Goal: Transaction & Acquisition: Subscribe to service/newsletter

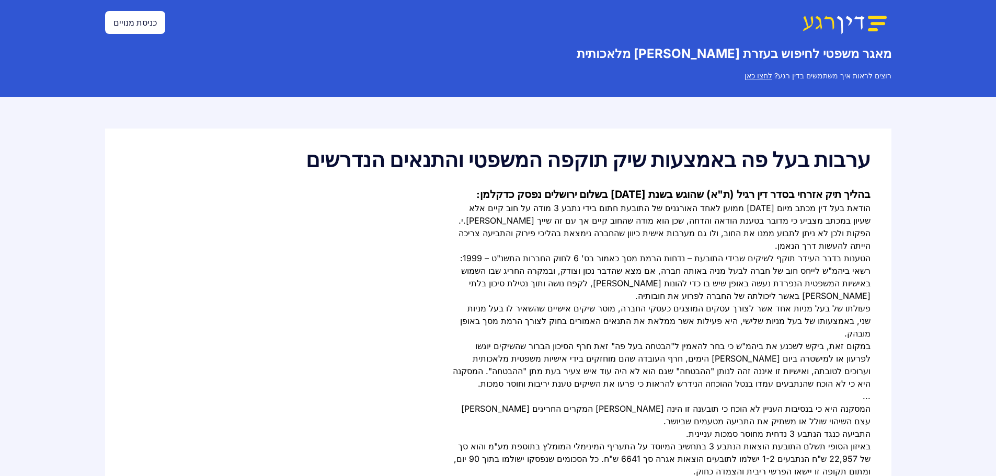
click at [145, 23] on link "כניסת מנויים" at bounding box center [135, 22] width 60 height 23
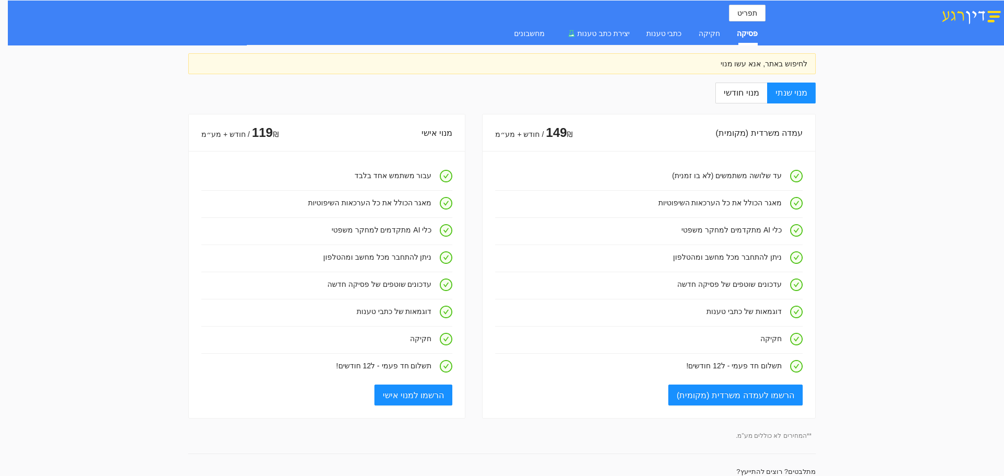
click at [973, 13] on img at bounding box center [971, 16] width 65 height 18
click at [717, 28] on div "חקיקה" at bounding box center [709, 34] width 21 height 12
click at [630, 32] on span "יצירת כתב טענות" at bounding box center [603, 33] width 52 height 8
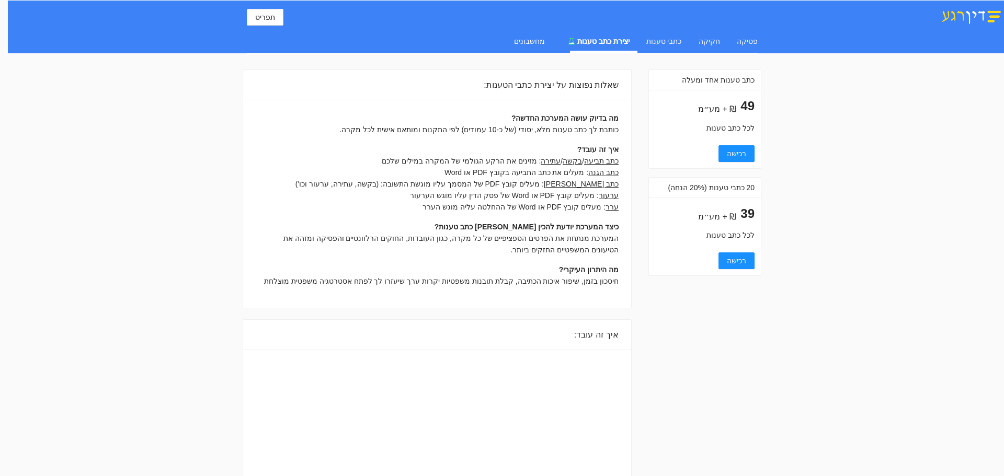
click at [701, 37] on div "פסיקה חקיקה כתבי טענות יצירת כתב טענות מחשבונים" at bounding box center [627, 41] width 260 height 24
click at [717, 37] on div "חקיקה" at bounding box center [709, 42] width 21 height 12
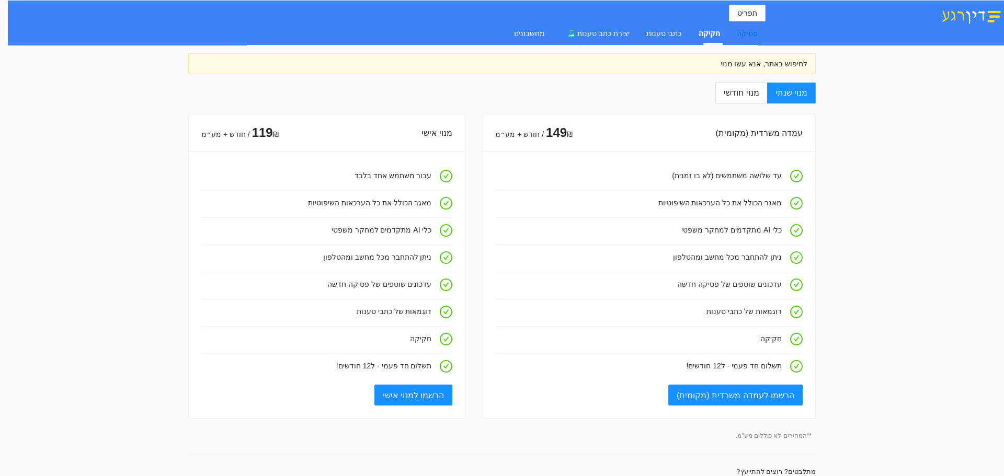
click at [753, 29] on div "פסיקה" at bounding box center [747, 34] width 21 height 12
click at [709, 30] on div "חקיקה" at bounding box center [709, 34] width 21 height 12
click at [666, 30] on div "כתבי טענות" at bounding box center [664, 34] width 36 height 12
click at [628, 31] on span "יצירת כתב טענות" at bounding box center [603, 33] width 52 height 8
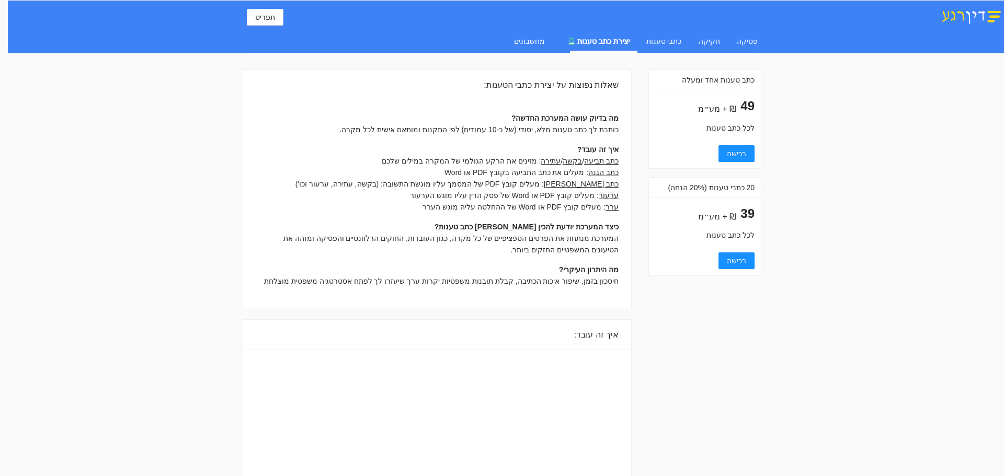
click at [544, 35] on div "מחשבונים" at bounding box center [529, 41] width 31 height 24
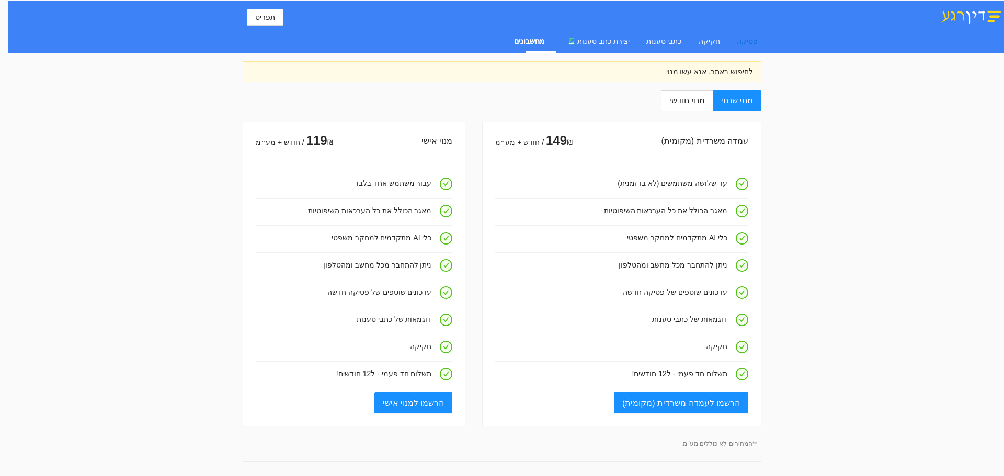
click at [743, 38] on div "פסיקה" at bounding box center [747, 42] width 21 height 12
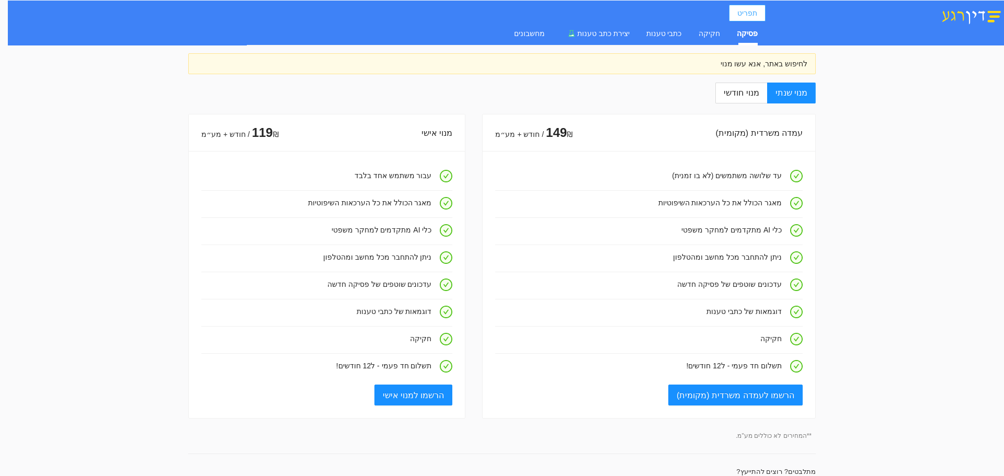
click at [762, 15] on button "תפריט" at bounding box center [747, 13] width 37 height 17
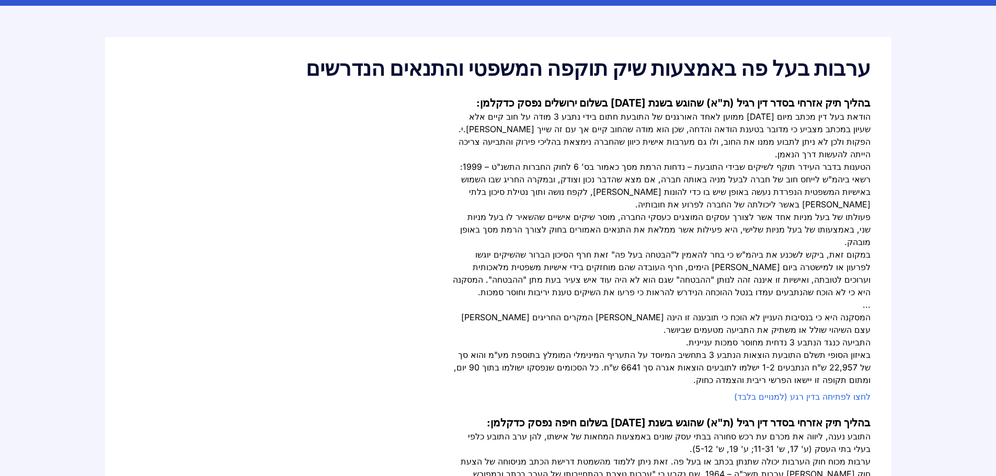
scroll to position [105, 0]
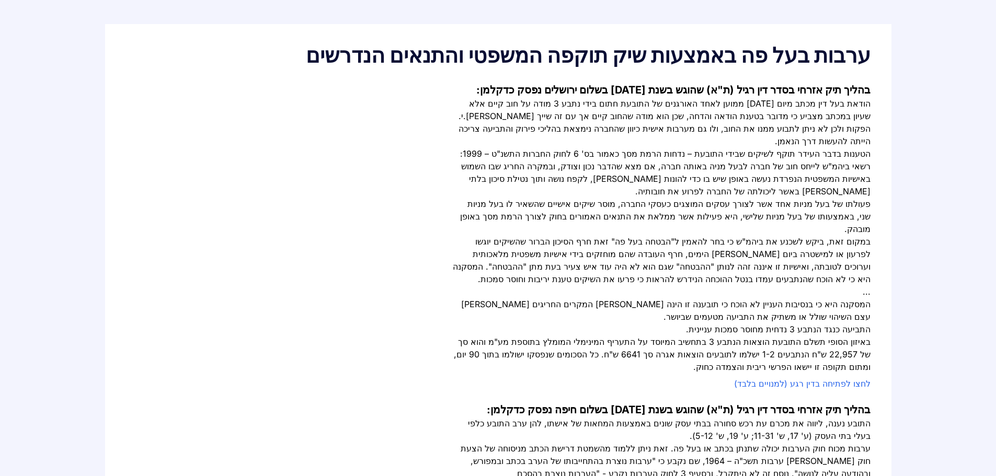
click at [805, 379] on link "לחצו לפתיחה בדין רגע (למנויים בלבד)" at bounding box center [802, 384] width 136 height 10
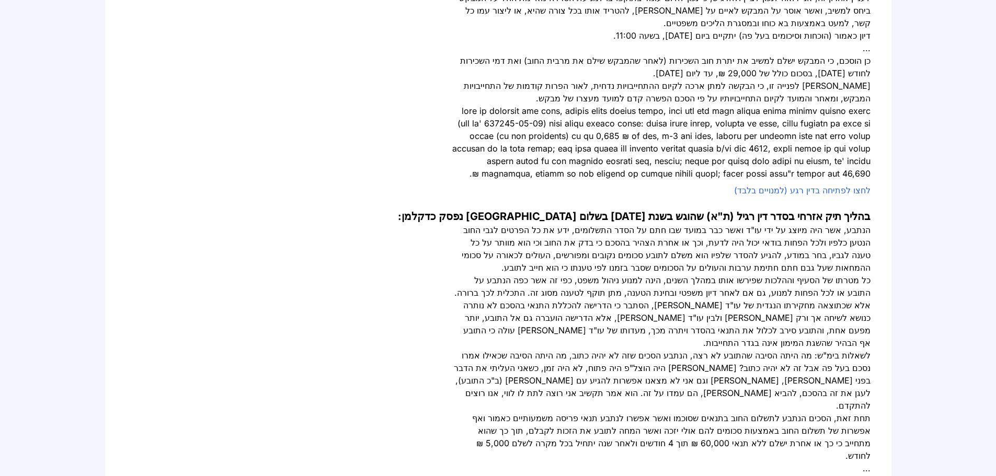
scroll to position [1464, 0]
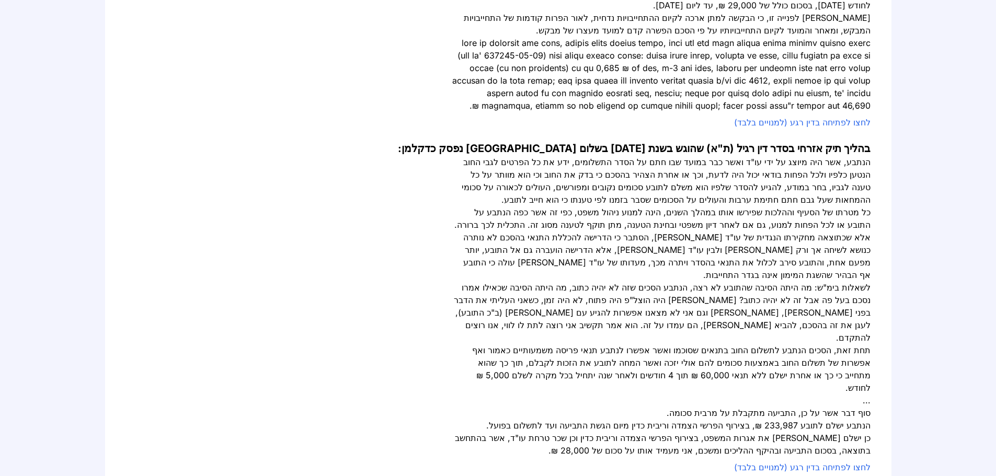
click at [861, 462] on link "לחצו לפתיחה בדין רגע (למנויים בלבד)" at bounding box center [802, 467] width 136 height 10
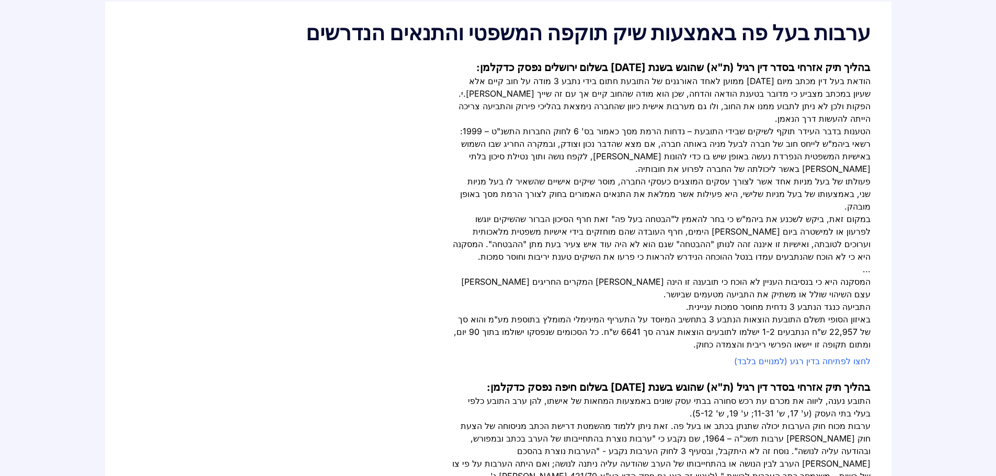
scroll to position [0, 0]
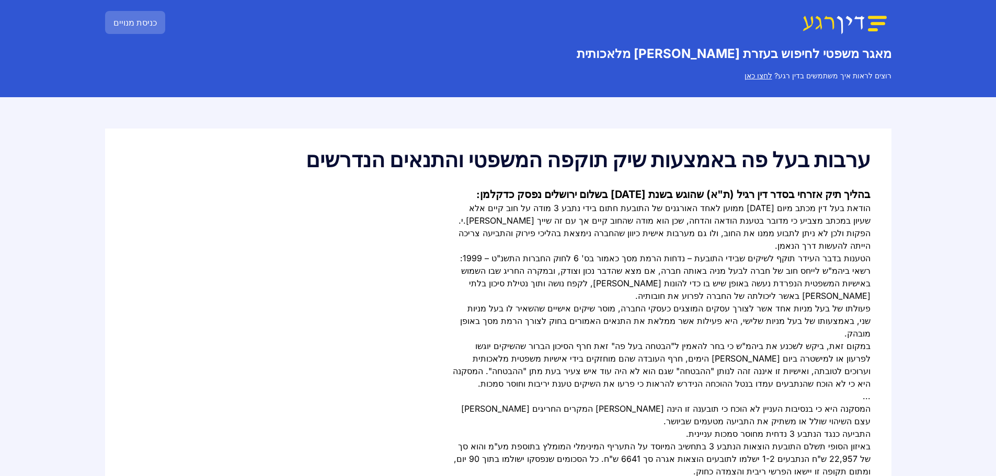
click at [769, 76] on link "לחצו כאן" at bounding box center [759, 75] width 28 height 9
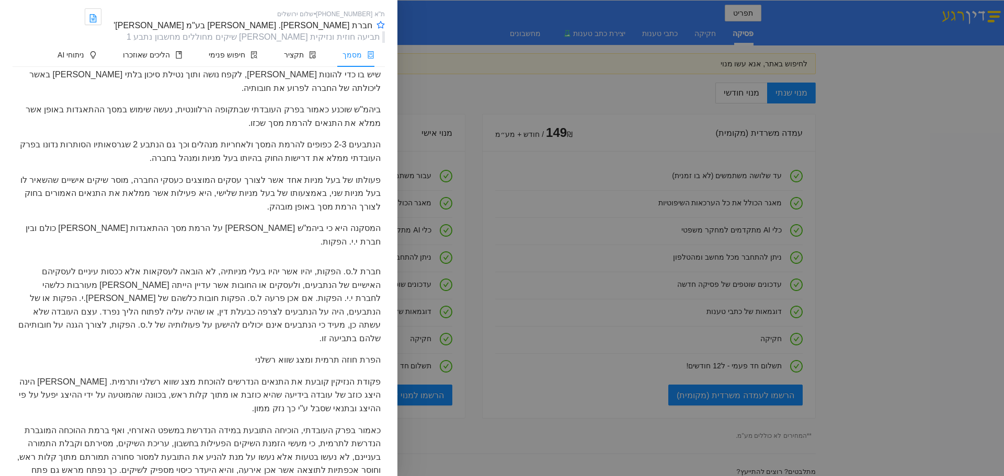
scroll to position [5073, 0]
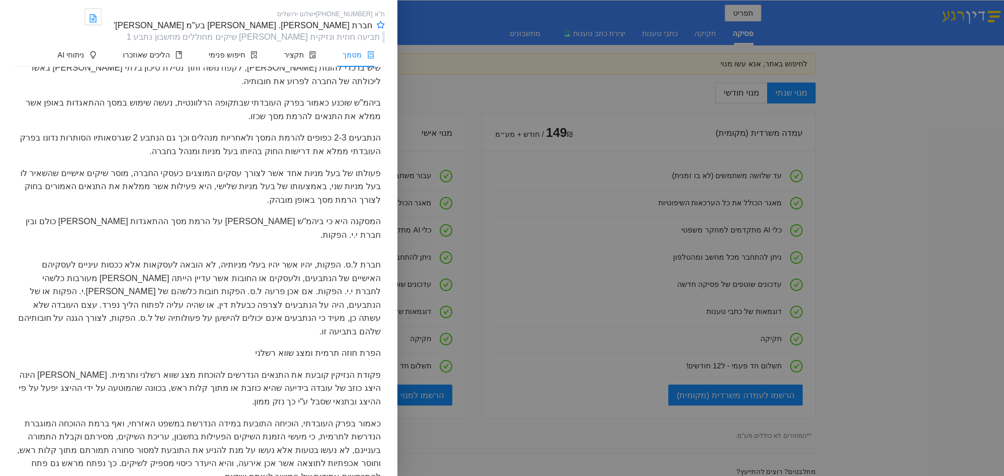
click at [903, 123] on div at bounding box center [502, 238] width 1004 height 476
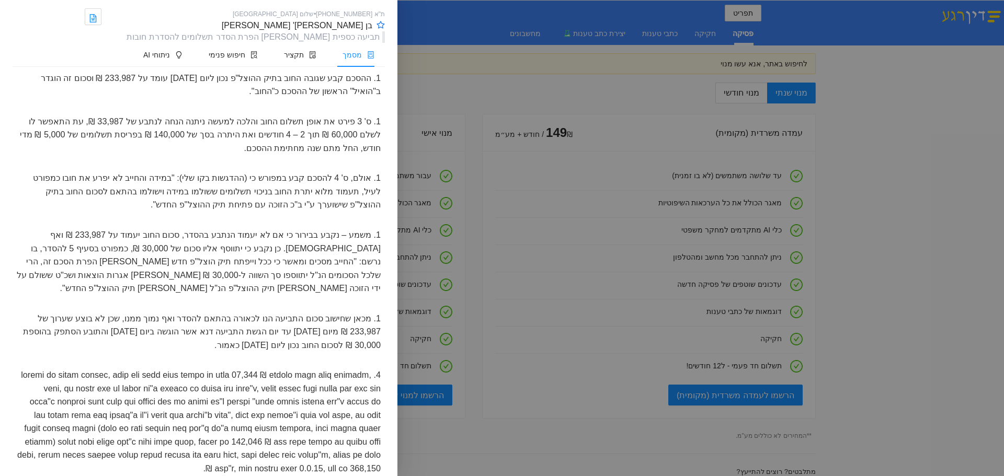
scroll to position [4510, 0]
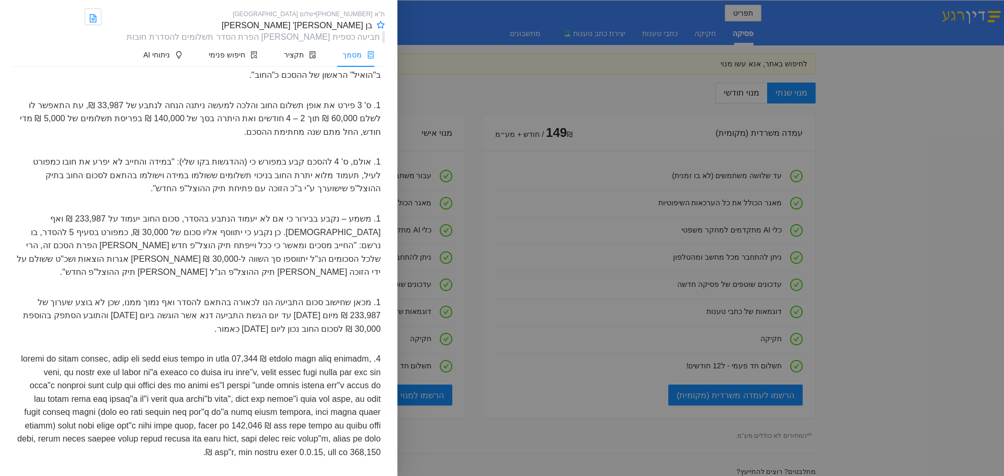
click at [952, 135] on div at bounding box center [502, 238] width 1004 height 476
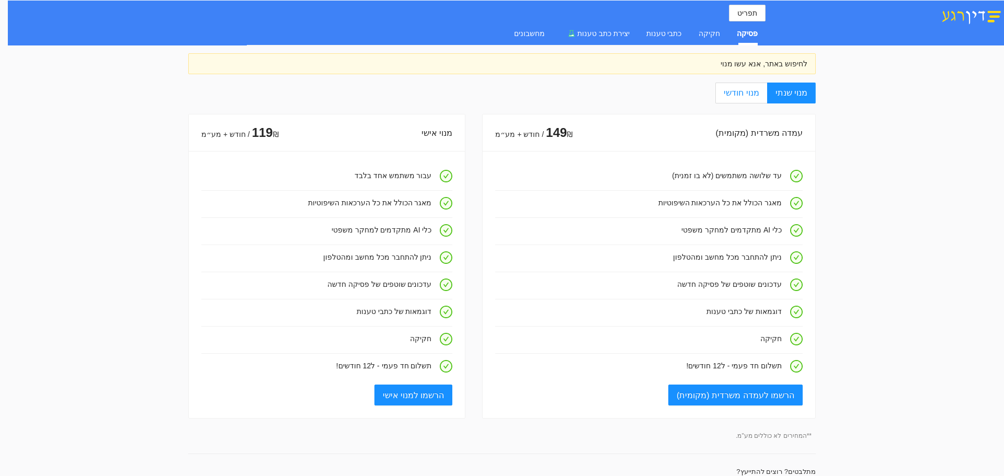
click at [759, 95] on span "מנוי חודשי" at bounding box center [741, 92] width 35 height 9
click at [766, 94] on input "מנוי חודשי" at bounding box center [766, 93] width 1 height 1
radio input "true"
click at [794, 92] on span "מנוי שנתי" at bounding box center [792, 92] width 32 height 9
click at [814, 93] on input "מנוי שנתי" at bounding box center [814, 93] width 1 height 1
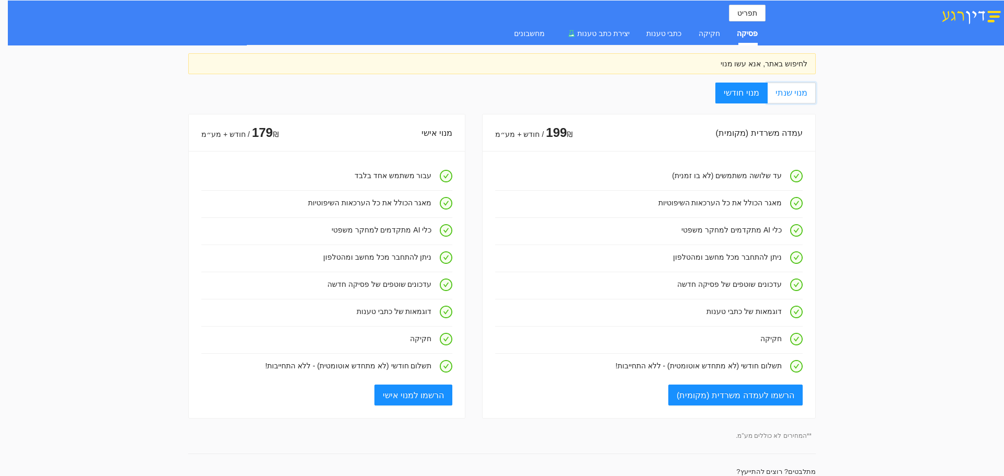
radio input "true"
radio input "false"
click at [755, 6] on button "תפריט" at bounding box center [747, 13] width 37 height 17
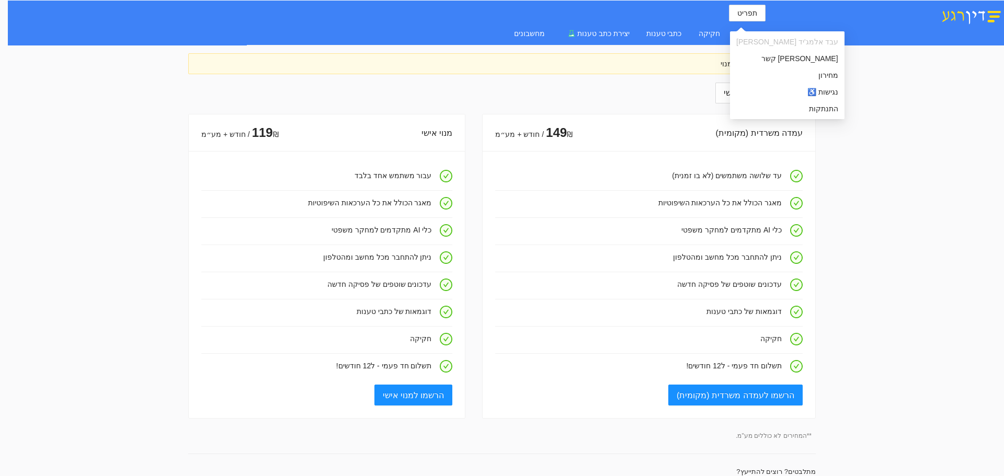
click at [973, 10] on img at bounding box center [971, 16] width 65 height 18
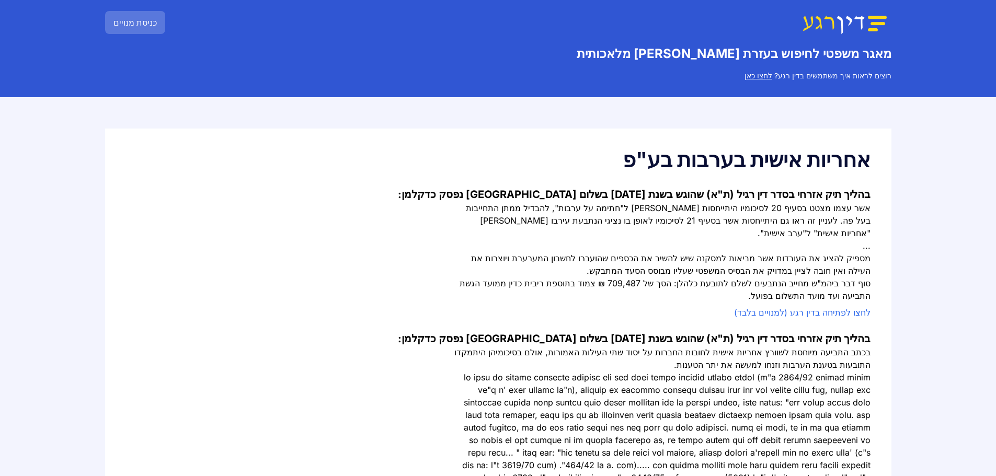
click at [815, 307] on link "לחצו לפתיחה בדין רגע (למנויים בלבד)" at bounding box center [802, 312] width 136 height 10
click at [152, 18] on link "כניסת מנויים" at bounding box center [135, 22] width 60 height 23
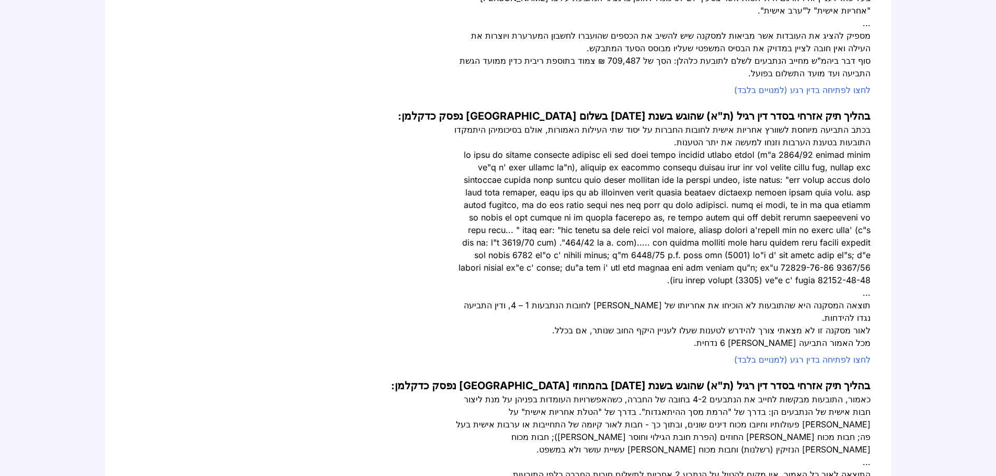
scroll to position [261, 0]
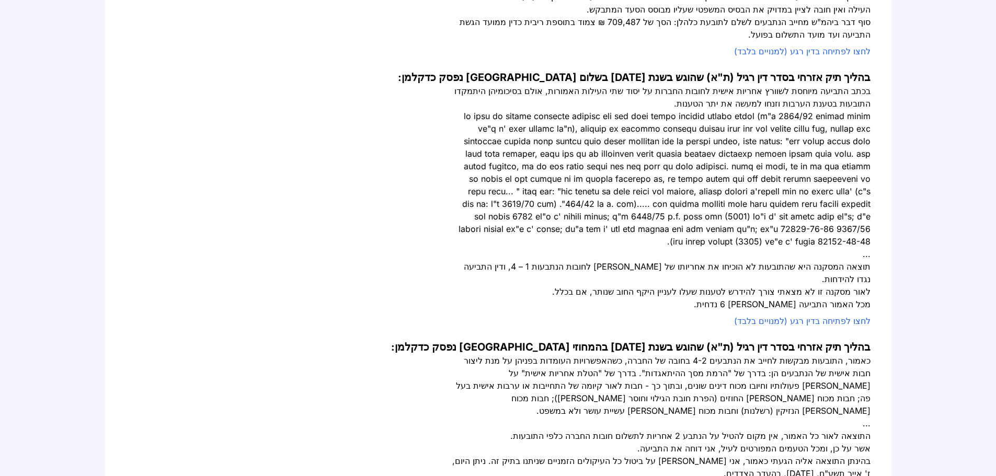
click at [831, 316] on link "לחצו לפתיחה בדין רגע (למנויים בלבד)" at bounding box center [802, 321] width 136 height 10
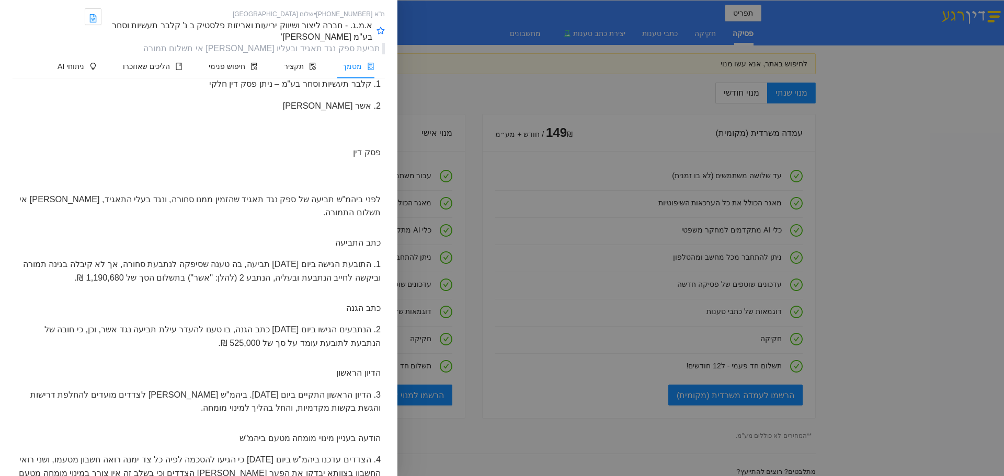
scroll to position [418, 0]
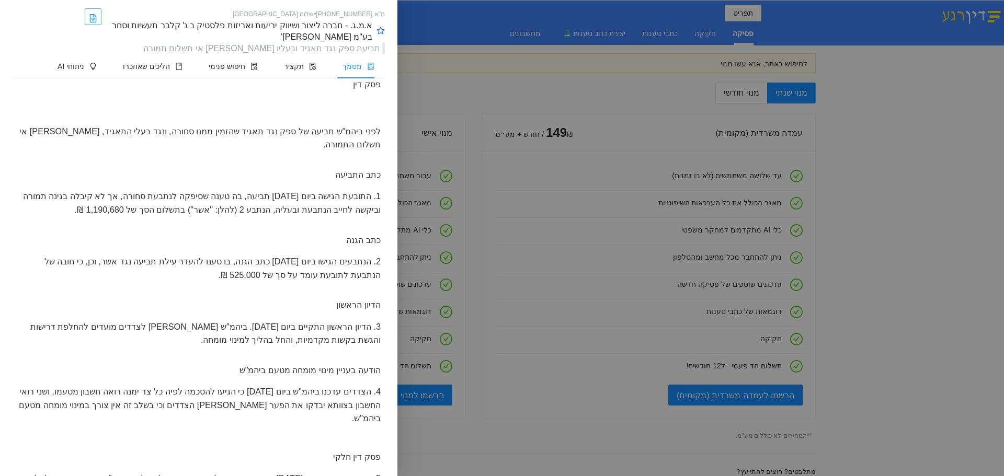
click at [101, 12] on link at bounding box center [93, 16] width 17 height 17
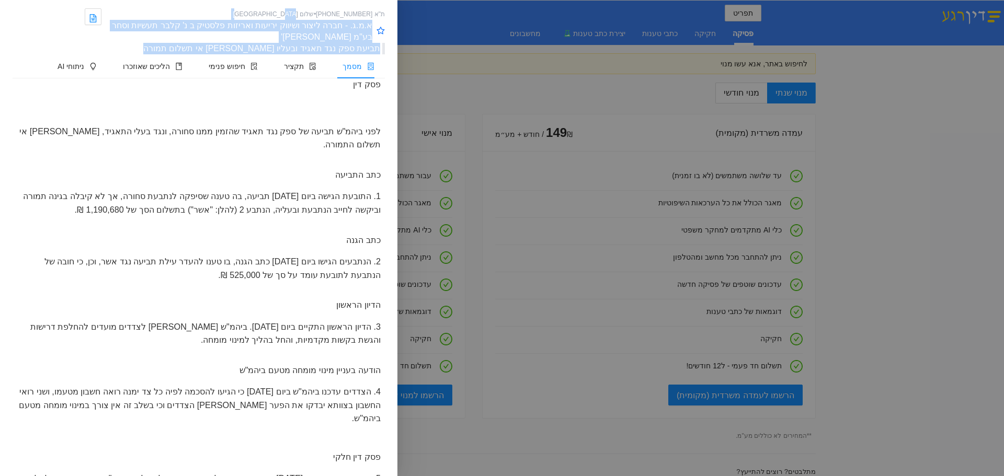
drag, startPoint x: 111, startPoint y: 25, endPoint x: 286, endPoint y: 9, distance: 174.9
click at [286, 9] on div "ת"א [PHONE_NUMBER] • שלום [GEOGRAPHIC_DATA] א.מ.ג. - חברה ליצור ושיווק יריעות ו…" at bounding box center [199, 31] width 372 height 46
click at [290, 26] on div "א.מ.ג. - חברה ליצור ושיווק יריעות ואריזות פלסטיק ב נ' קלבר תעשיות וסחר בע"מ [PE…" at bounding box center [239, 31] width 267 height 23
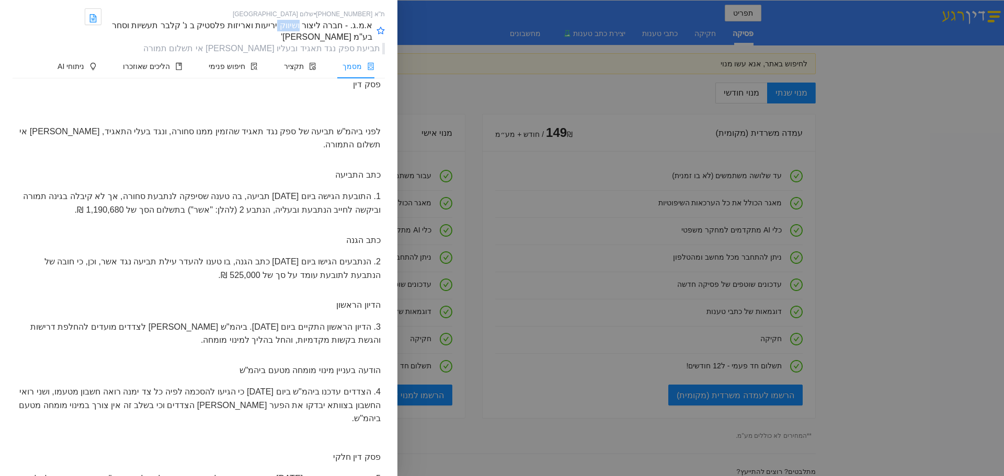
click at [290, 26] on div "א.מ.ג. - חברה ליצור ושיווק יריעות ואריזות פלסטיק ב נ' קלבר תעשיות וסחר בע"מ [PE…" at bounding box center [239, 31] width 267 height 23
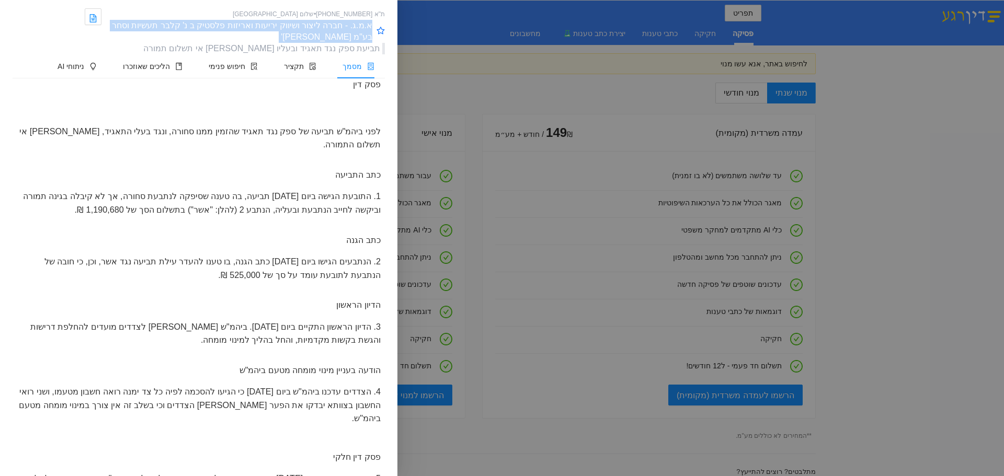
click at [290, 26] on div "א.מ.ג. - חברה ליצור ושיווק יריעות ואריזות פלסטיק ב נ' קלבר תעשיות וסחר בע"מ ואח'" at bounding box center [239, 31] width 267 height 23
click at [97, 22] on icon "file-word" at bounding box center [93, 18] width 7 height 8
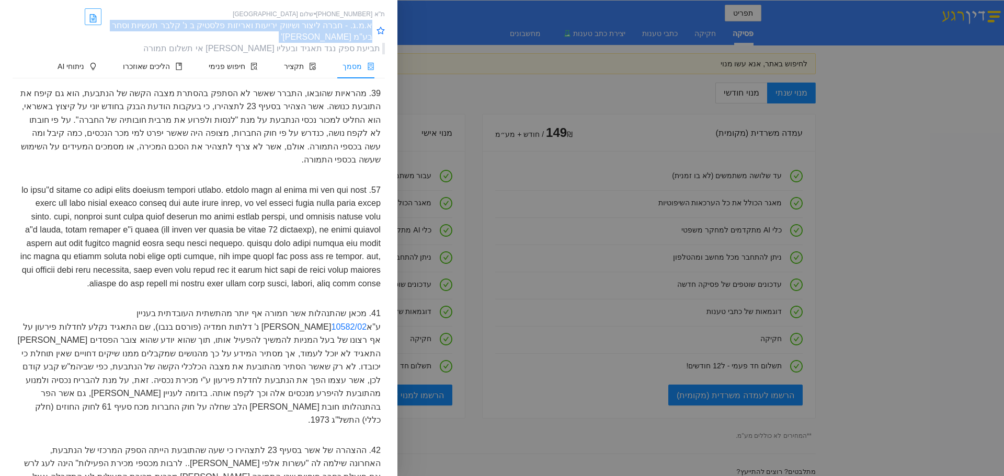
scroll to position [4759, 0]
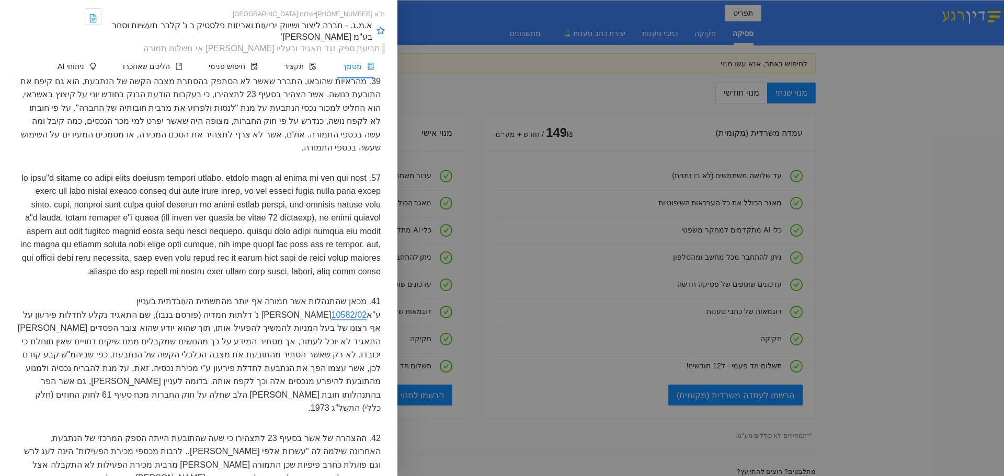
click at [331, 310] on mark "10582/02" at bounding box center [349, 315] width 36 height 10
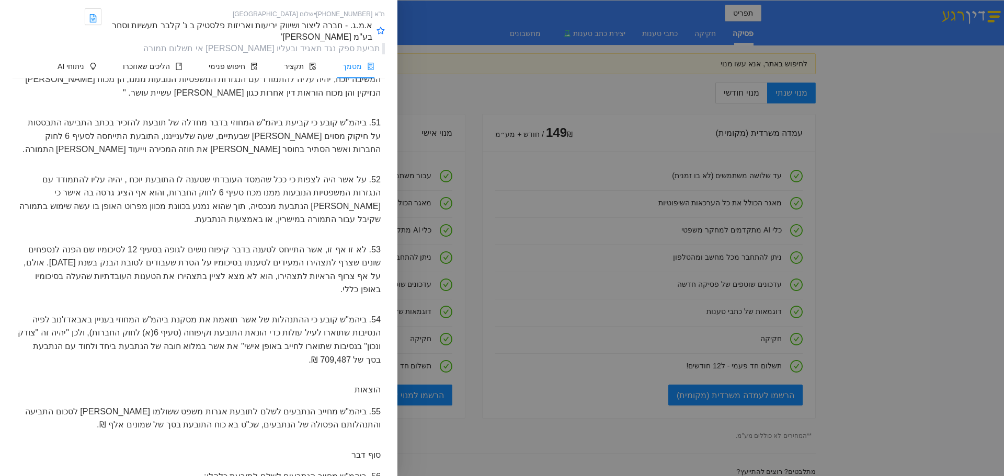
scroll to position [6149, 0]
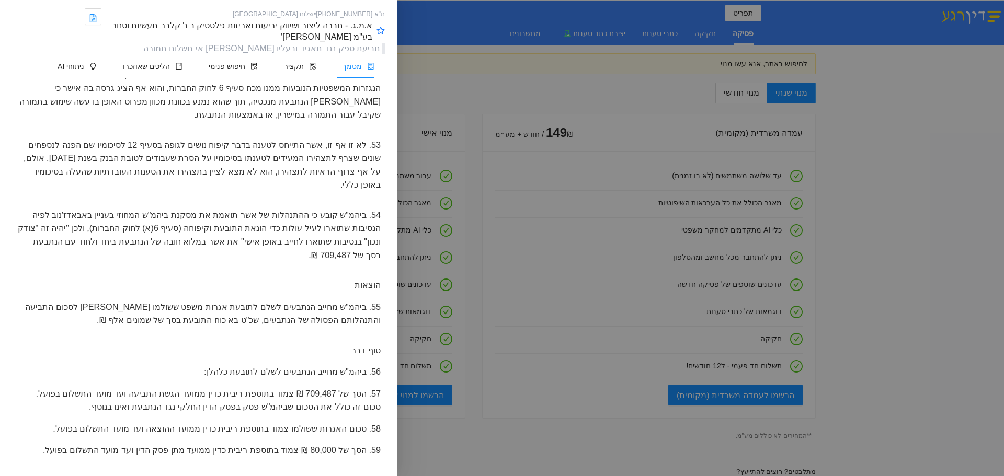
click at [1001, 268] on div at bounding box center [502, 238] width 1004 height 476
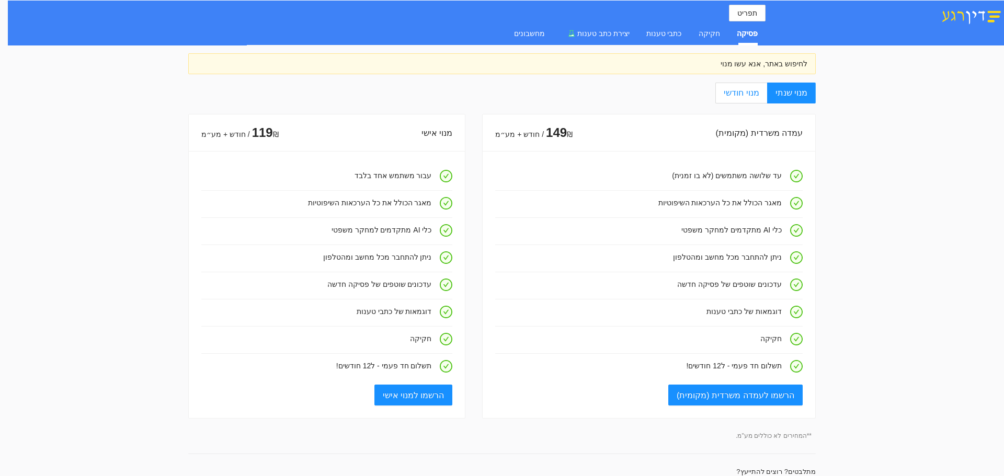
click at [742, 87] on label "מנוי חודשי" at bounding box center [740, 93] width 51 height 21
click at [766, 93] on input "מנוי חודשי" at bounding box center [766, 93] width 1 height 1
radio input "true"
click at [779, 92] on label "מנוי שנתי" at bounding box center [791, 93] width 49 height 21
click at [814, 93] on input "מנוי שנתי" at bounding box center [814, 93] width 1 height 1
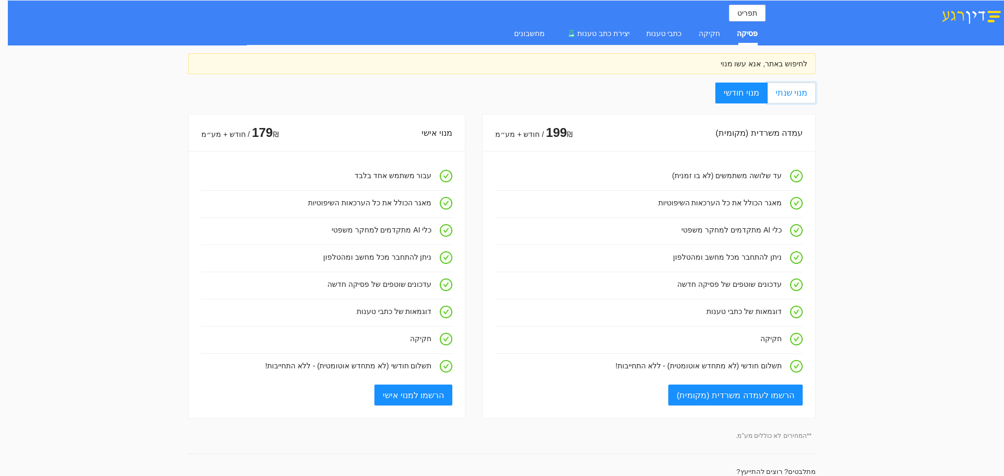
radio input "true"
radio input "false"
click at [745, 12] on span "תפריט" at bounding box center [747, 13] width 20 height 12
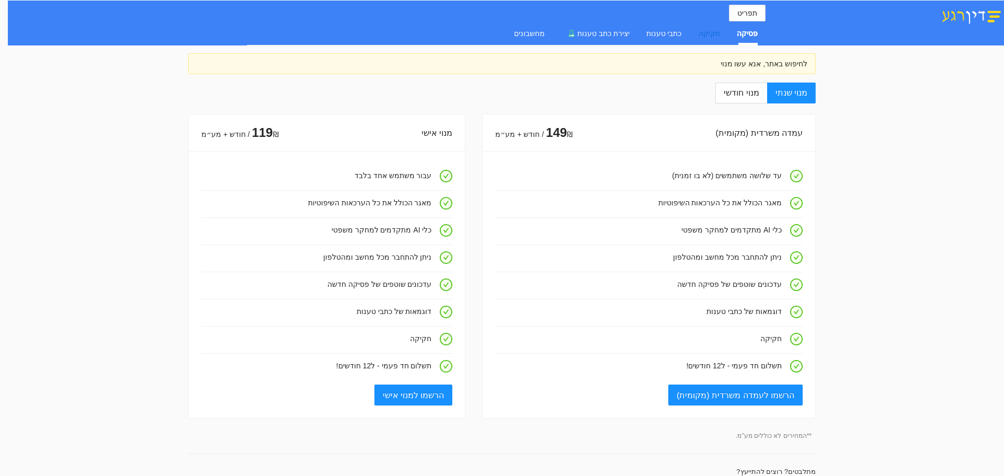
click at [712, 28] on div "חקיקה" at bounding box center [709, 34] width 21 height 12
click at [737, 53] on div "תפריט פסיקה חקיקה כתבי טענות יצירת כתב טענות מחשבונים לחיפוש באתר, אנא עשו מנוי…" at bounding box center [502, 433] width 1004 height 867
drag, startPoint x: 737, startPoint y: 53, endPoint x: 798, endPoint y: 66, distance: 61.5
click at [755, 61] on div "תפריט פסיקה חקיקה כתבי טענות יצירת כתב טענות מחשבונים לחיפוש באתר, אנא עשו מנוי…" at bounding box center [502, 433] width 1004 height 867
drag, startPoint x: 829, startPoint y: 64, endPoint x: 548, endPoint y: 66, distance: 281.4
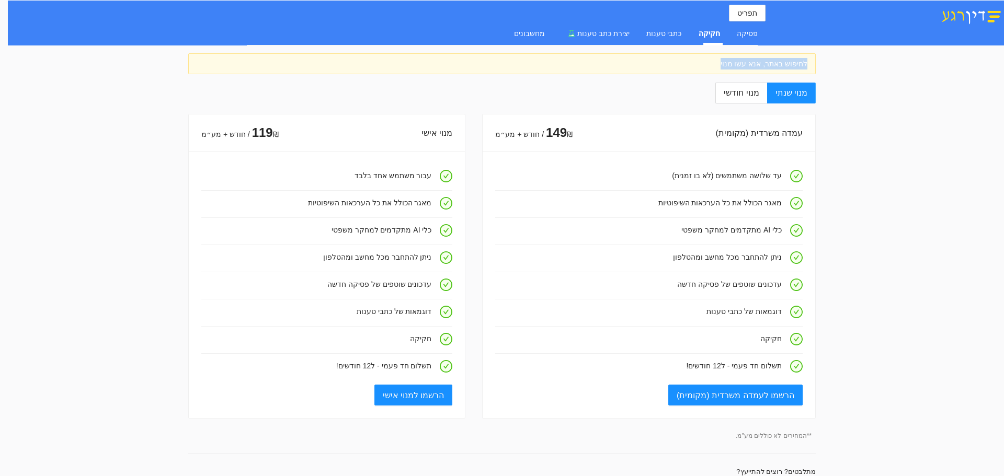
click at [564, 68] on div "תפריט פסיקה חקיקה כתבי טענות יצירת כתב טענות מחשבונים לחיפוש באתר, אנא עשו מנוי…" at bounding box center [502, 433] width 1004 height 867
click at [538, 64] on div "לחיפוש באתר, אנא עשו מנוי" at bounding box center [502, 64] width 611 height 12
click at [989, 10] on img at bounding box center [971, 16] width 65 height 18
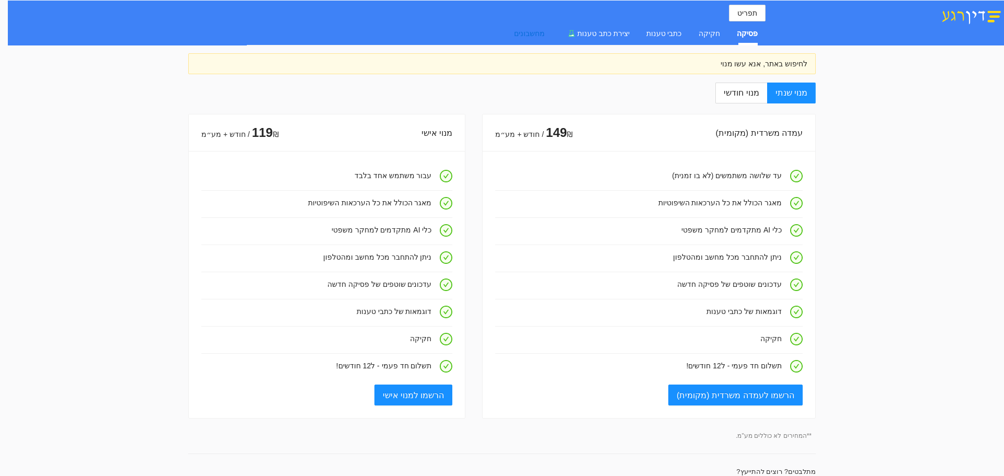
click at [538, 34] on div "מחשבונים" at bounding box center [529, 34] width 31 height 12
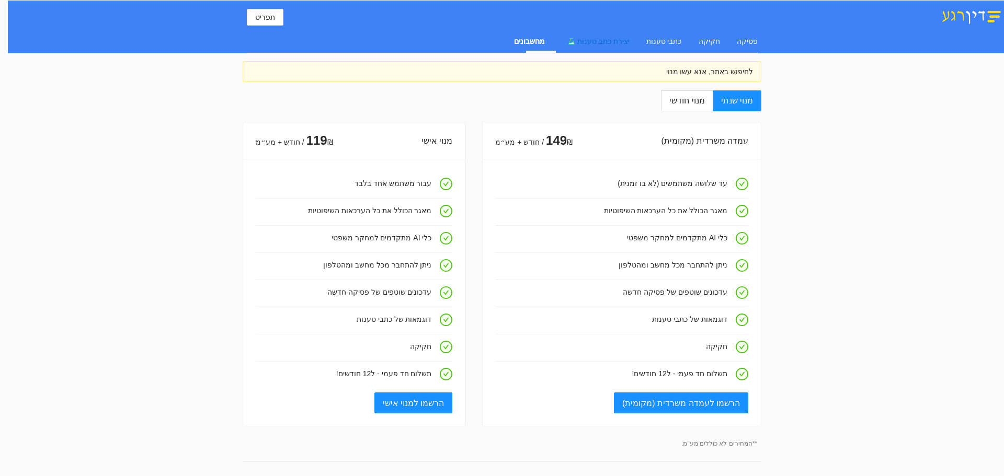
click at [600, 38] on span "יצירת כתב טענות" at bounding box center [603, 41] width 52 height 8
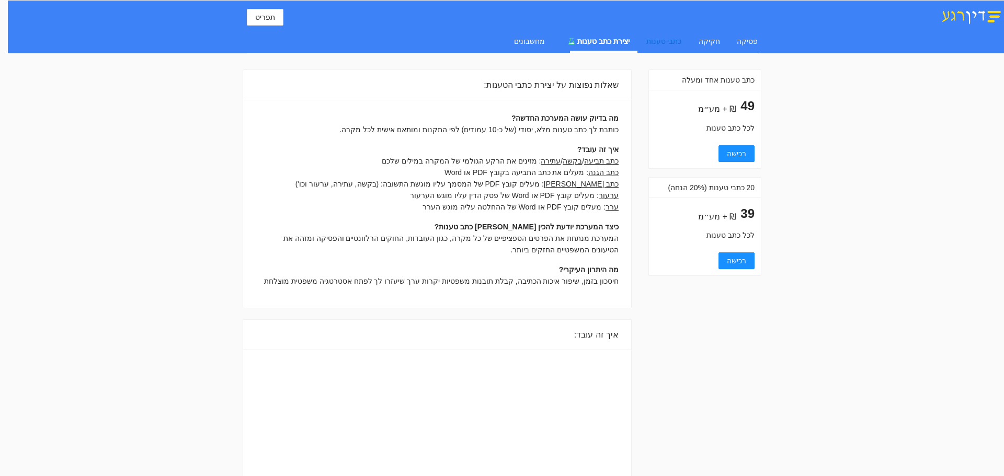
click at [669, 41] on div "כתבי טענות" at bounding box center [664, 42] width 36 height 12
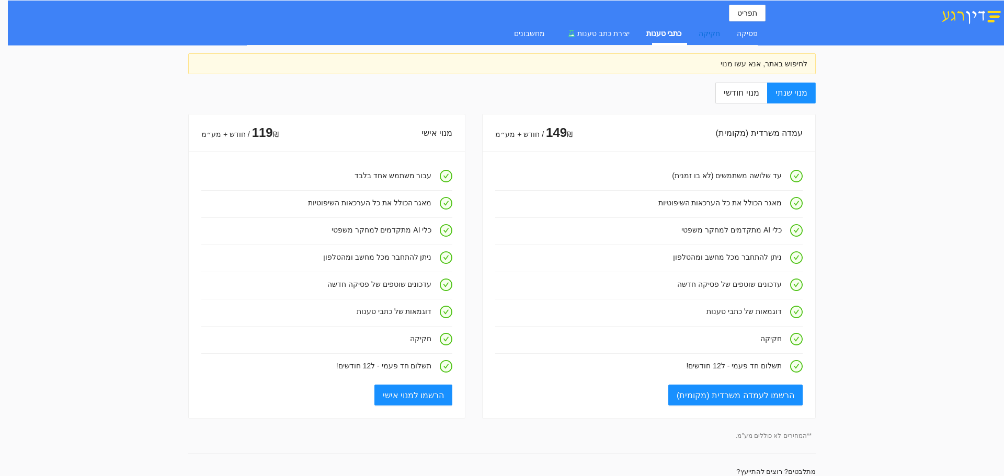
click at [711, 37] on div "חקיקה" at bounding box center [709, 34] width 21 height 12
click at [757, 36] on div "פסיקה" at bounding box center [747, 34] width 21 height 12
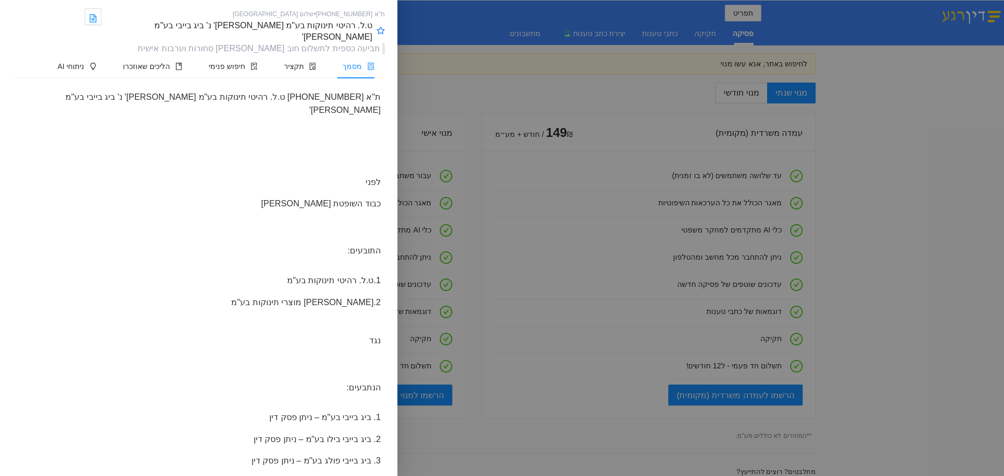
scroll to position [314, 0]
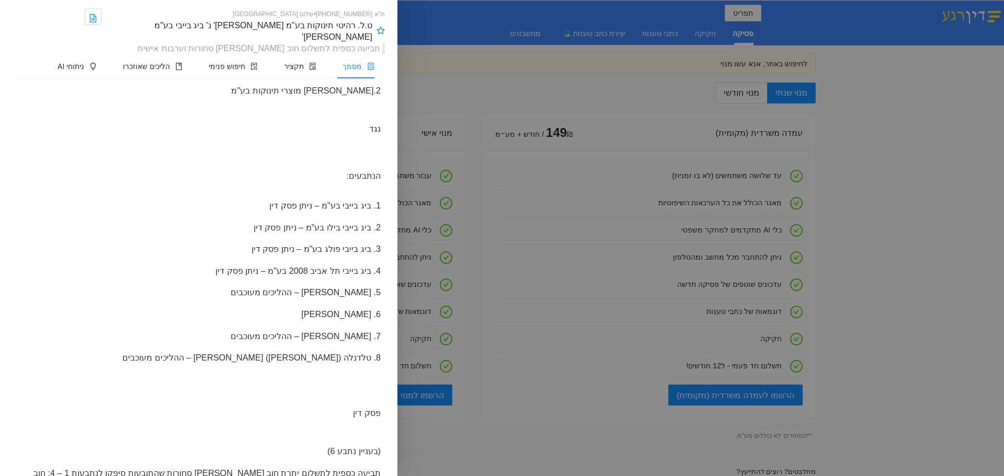
click at [862, 257] on div at bounding box center [502, 238] width 1004 height 476
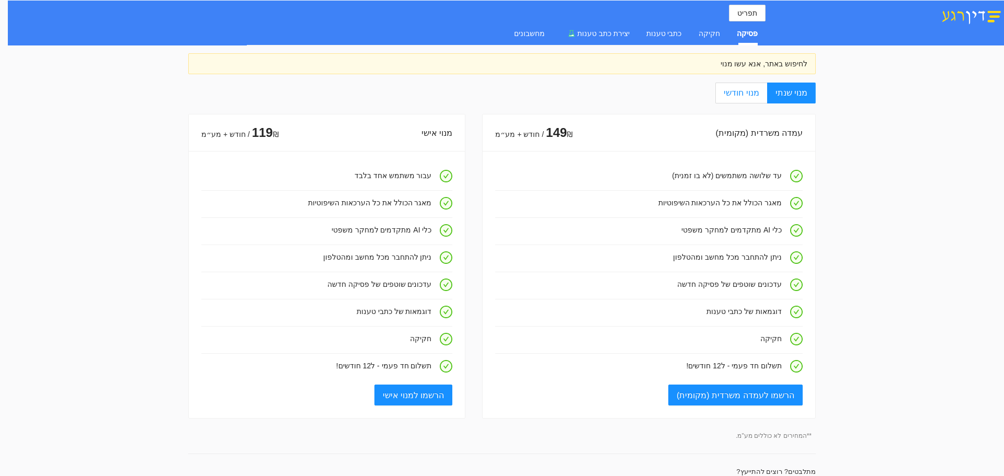
click at [767, 90] on label "מנוי חודשי" at bounding box center [740, 93] width 51 height 21
click at [767, 93] on input "מנוי חודשי" at bounding box center [766, 93] width 1 height 1
radio input "true"
radio input "false"
click at [807, 93] on span "מנוי שנתי" at bounding box center [792, 92] width 32 height 9
